Goal: Information Seeking & Learning: Learn about a topic

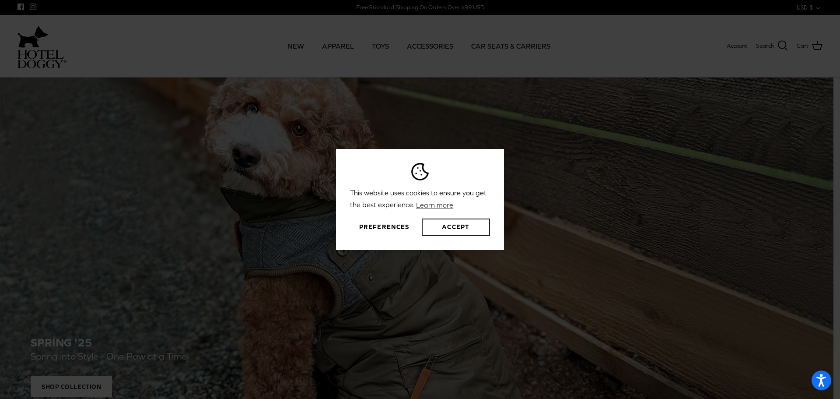
drag, startPoint x: 469, startPoint y: 224, endPoint x: 807, endPoint y: 82, distance: 366.3
click at [470, 224] on button "Accept" at bounding box center [456, 227] width 68 height 18
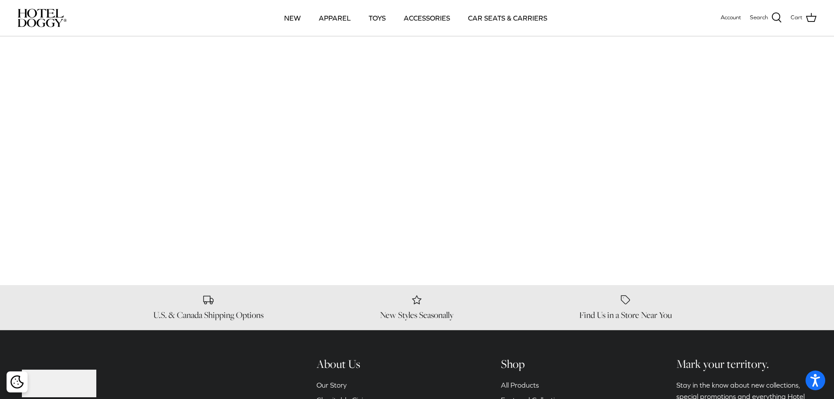
scroll to position [1402, 0]
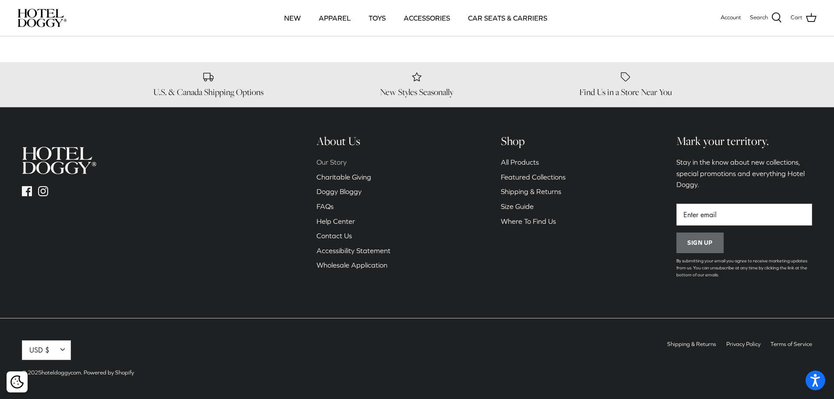
click at [332, 165] on link "Our Story" at bounding box center [331, 162] width 30 height 8
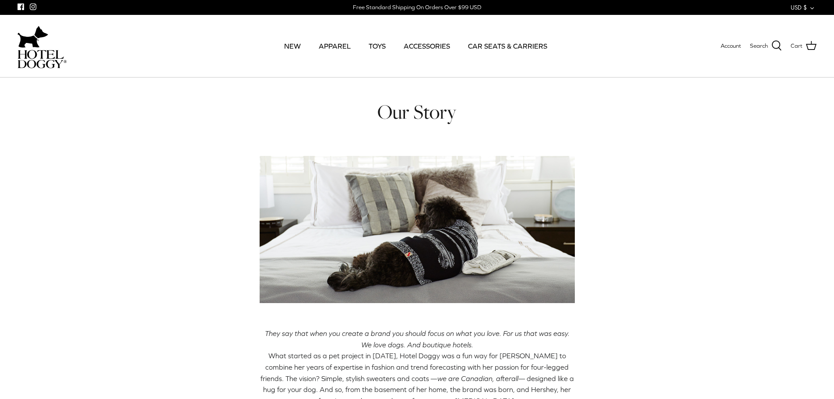
scroll to position [175, 0]
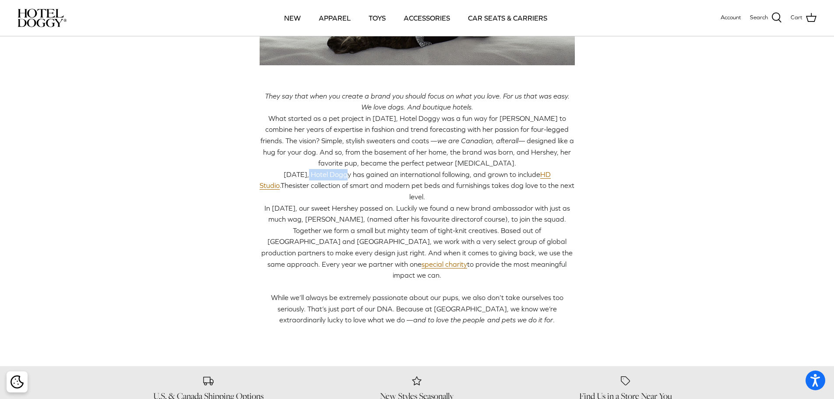
drag, startPoint x: 283, startPoint y: 174, endPoint x: 322, endPoint y: 175, distance: 38.5
click at [322, 175] on span "Today, Hotel Doggy has gained an international following, and grown to include …" at bounding box center [404, 180] width 291 height 20
copy span "Hotel Doggy"
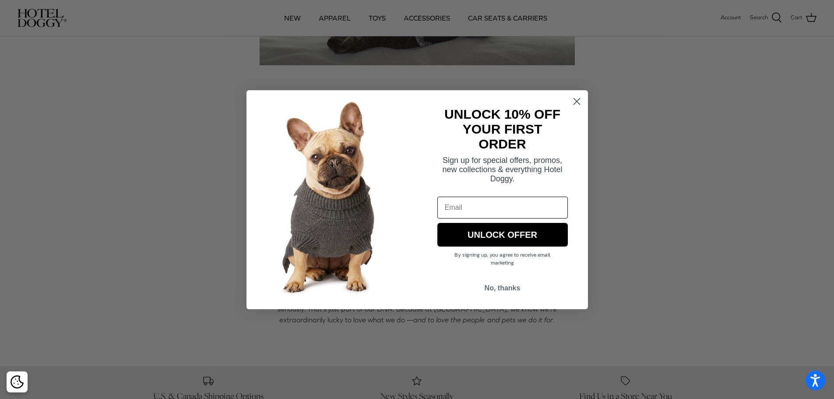
click at [576, 104] on circle "Close dialog" at bounding box center [576, 101] width 14 height 14
